Goal: Task Accomplishment & Management: Manage account settings

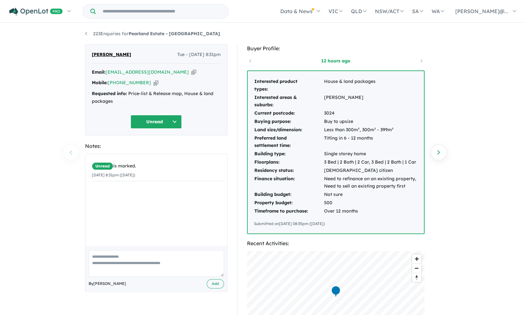
drag, startPoint x: 98, startPoint y: 48, endPoint x: 400, endPoint y: 218, distance: 346.8
click at [401, 218] on div "[PERSON_NAME] Tue - [DATE] 8:31pm Email: [EMAIL_ADDRESS][DOMAIN_NAME] Copied! M…" at bounding box center [262, 251] width 364 height 414
copy div "yraj Kangalee Tue - [DATE] 8:31pm Email: [EMAIL_ADDRESS][DOMAIN_NAME] Copied! M…"
click at [137, 52] on div "[PERSON_NAME] Tue - [DATE] 8:31pm" at bounding box center [156, 57] width 129 height 13
click at [135, 57] on div "[PERSON_NAME] Tue - [DATE] 8:31pm" at bounding box center [156, 57] width 129 height 13
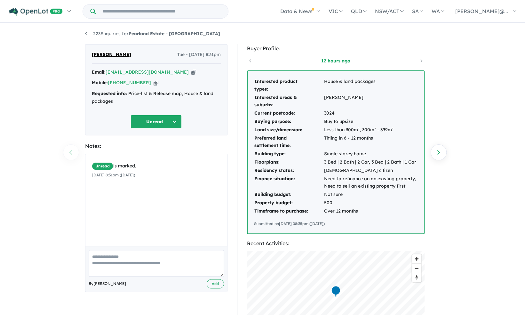
click at [134, 57] on div "[PERSON_NAME] Tue - [DATE] 8:31pm" at bounding box center [156, 57] width 129 height 13
click at [215, 214] on div "Unread is marked. [DATE] 8:31pm ([DATE])" at bounding box center [158, 202] width 146 height 97
drag, startPoint x: 137, startPoint y: 51, endPoint x: 89, endPoint y: 55, distance: 48.4
click at [89, 55] on div "[PERSON_NAME] Tue - [DATE] 8:31pm Email: [EMAIL_ADDRESS][DOMAIN_NAME] Copied! M…" at bounding box center [156, 89] width 142 height 91
drag, startPoint x: 89, startPoint y: 55, endPoint x: 94, endPoint y: 56, distance: 5.3
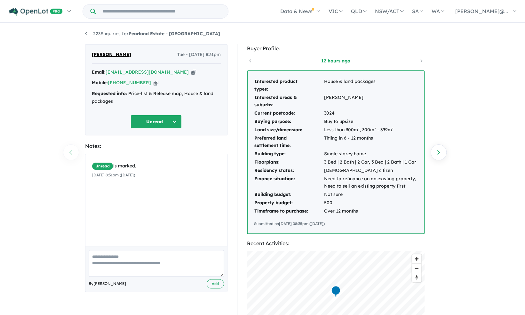
copy span "[PERSON_NAME]"
